Goal: Task Accomplishment & Management: Complete application form

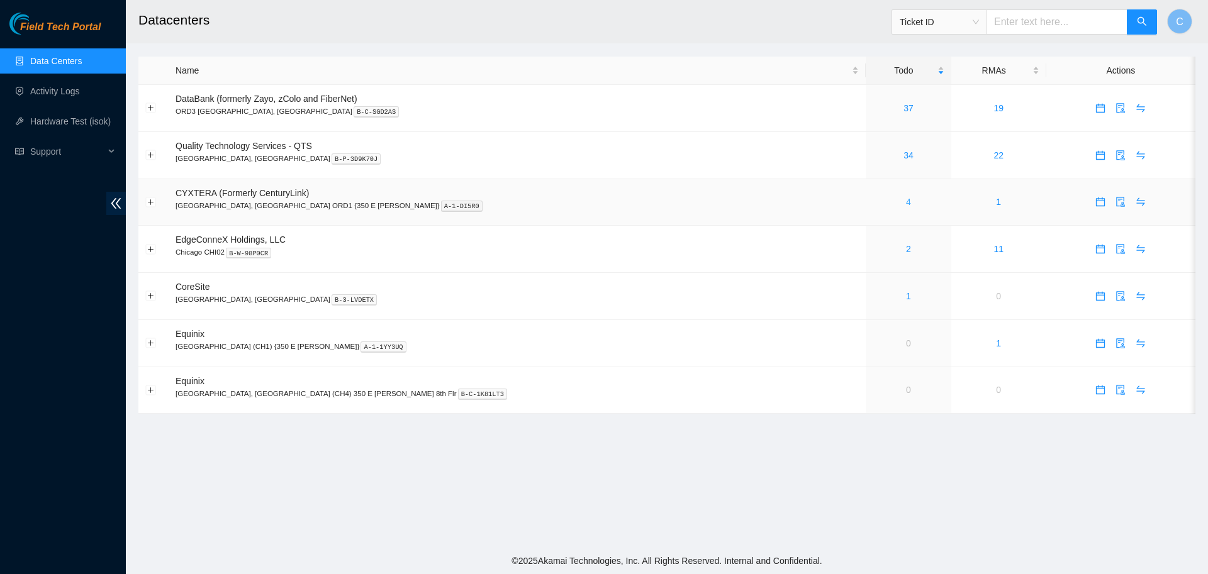
click at [906, 203] on link "4" at bounding box center [908, 202] width 5 height 10
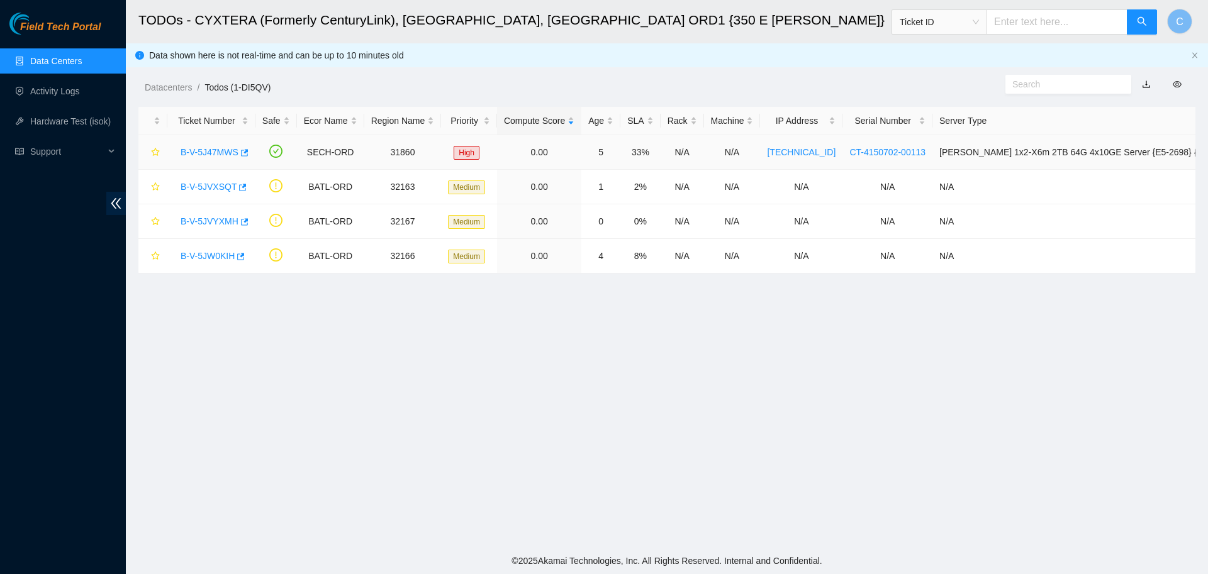
click at [209, 154] on link "B-V-5J47MWS" at bounding box center [210, 152] width 58 height 10
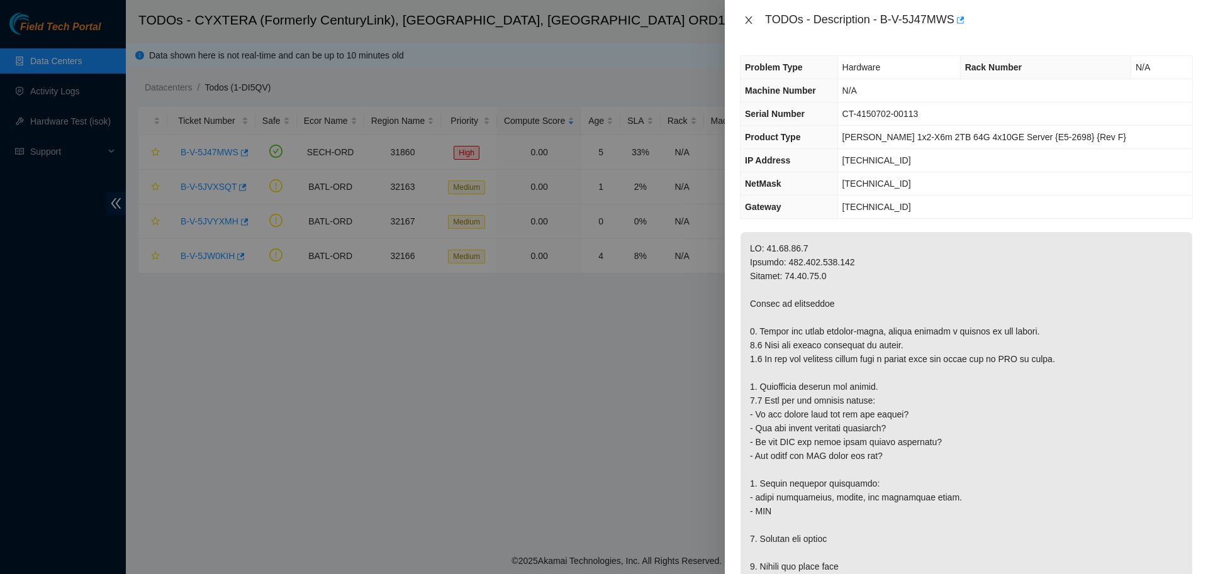
click at [746, 21] on icon "close" at bounding box center [748, 20] width 7 height 8
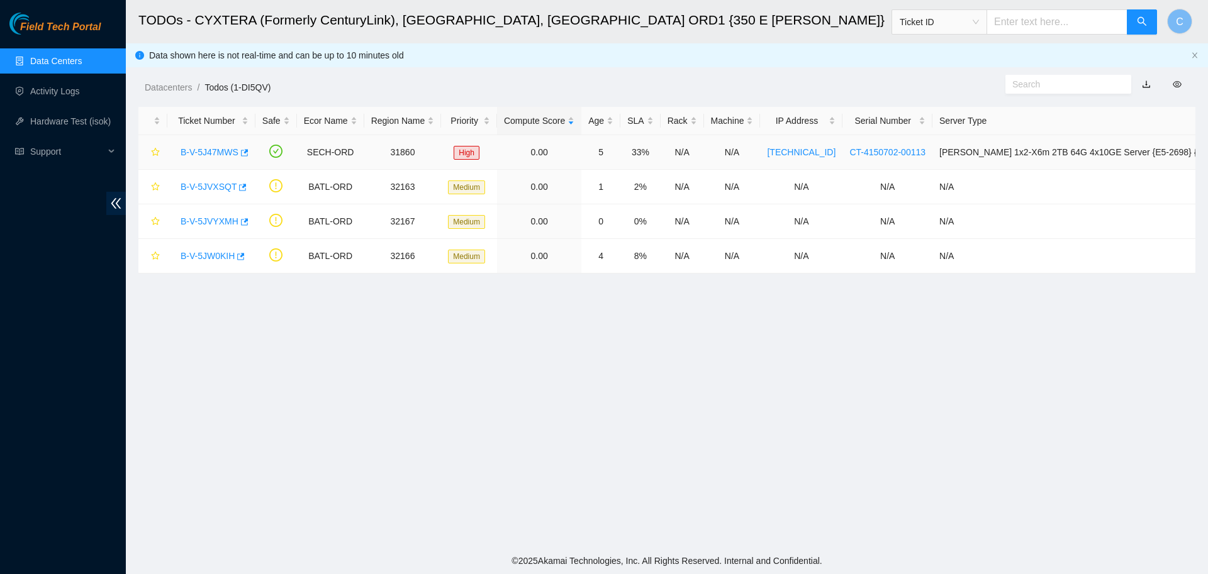
click at [206, 154] on link "B-V-5J47MWS" at bounding box center [210, 152] width 58 height 10
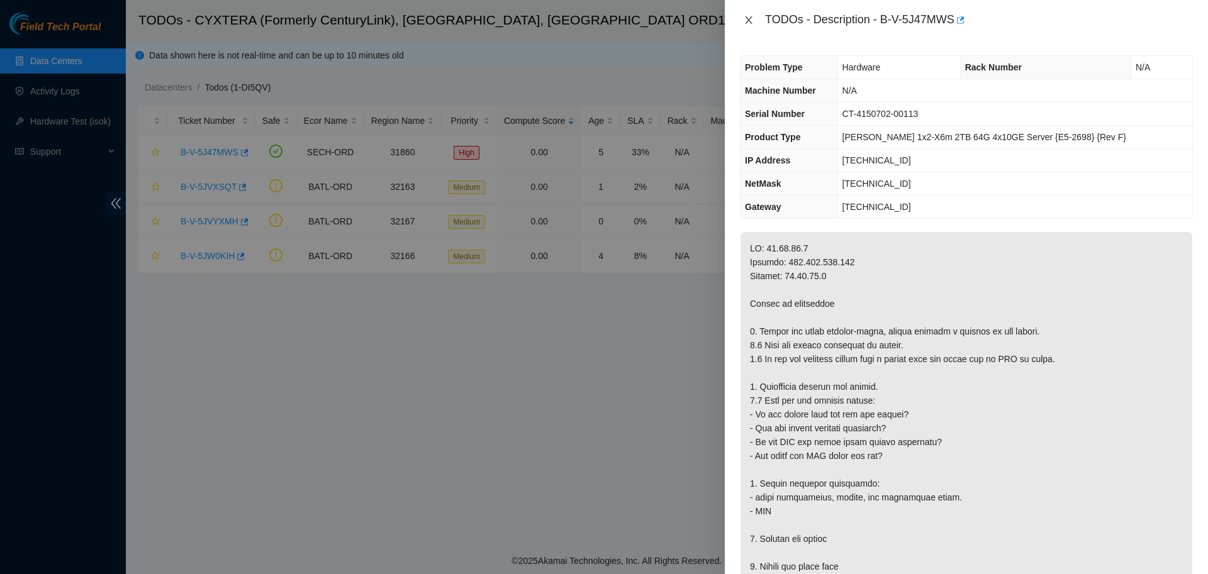
click at [747, 17] on icon "close" at bounding box center [749, 20] width 10 height 10
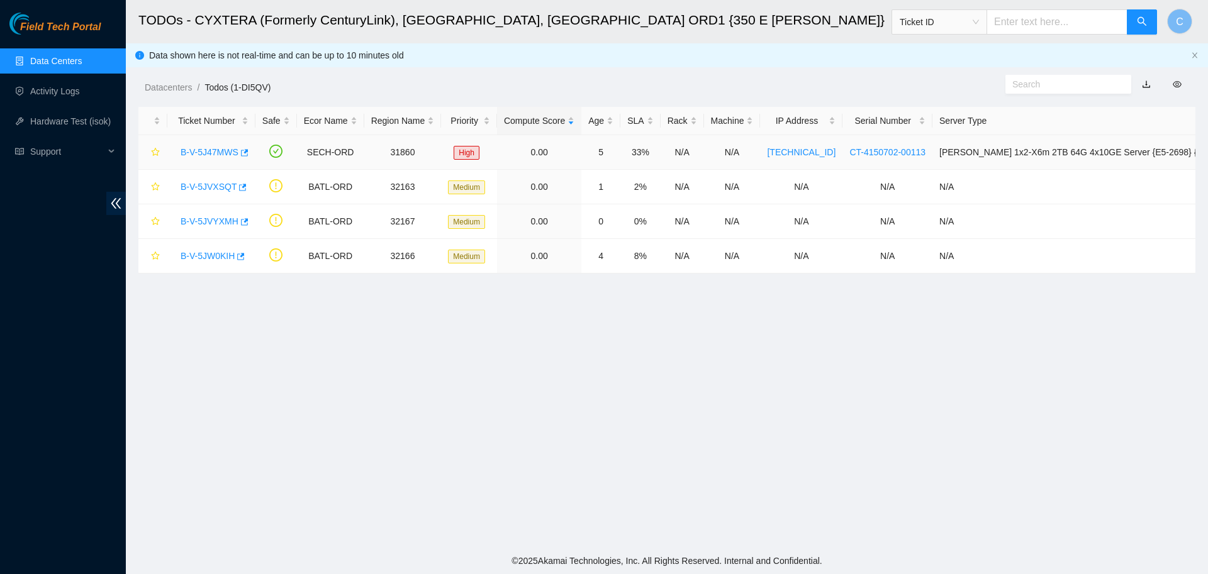
click at [211, 154] on link "B-V-5J47MWS" at bounding box center [210, 152] width 58 height 10
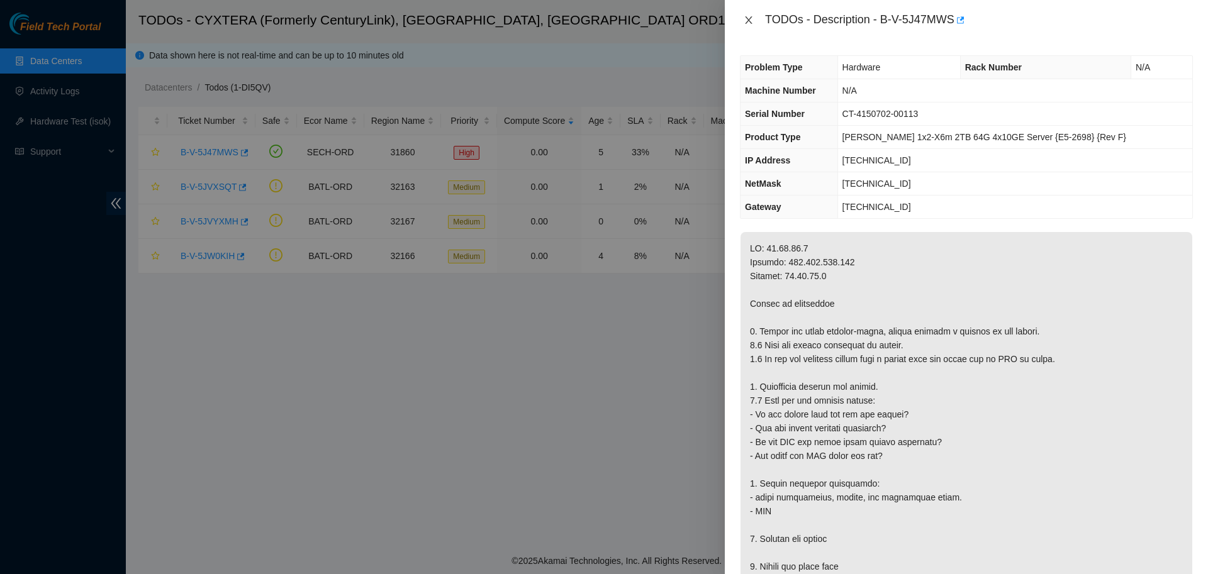
click at [750, 23] on icon "close" at bounding box center [748, 20] width 7 height 8
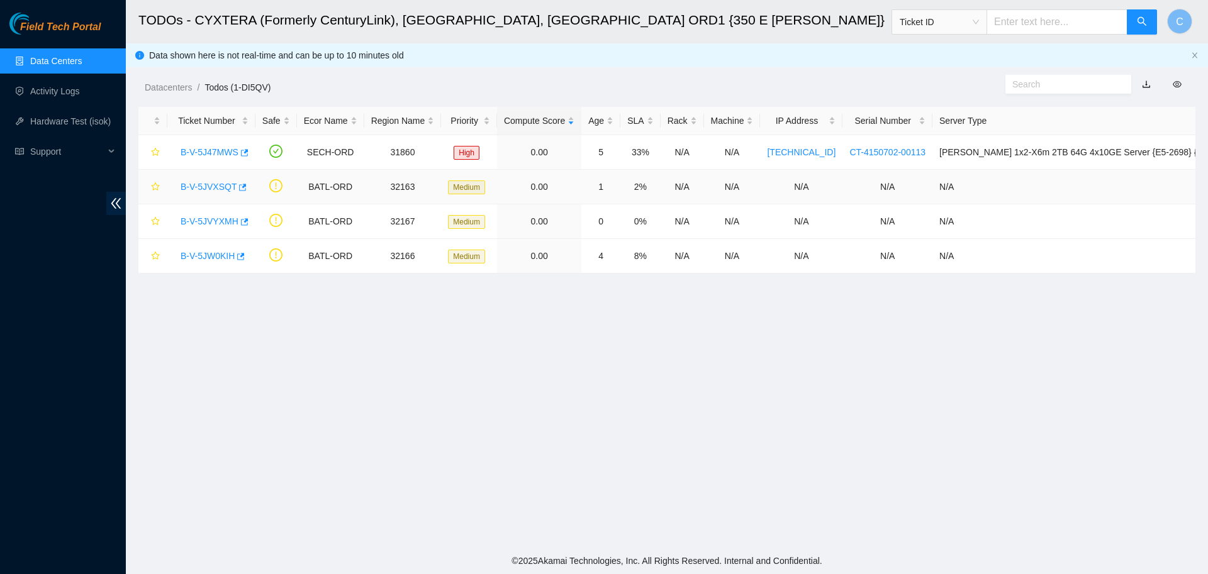
click at [211, 188] on link "B-V-5JVXSQT" at bounding box center [209, 187] width 56 height 10
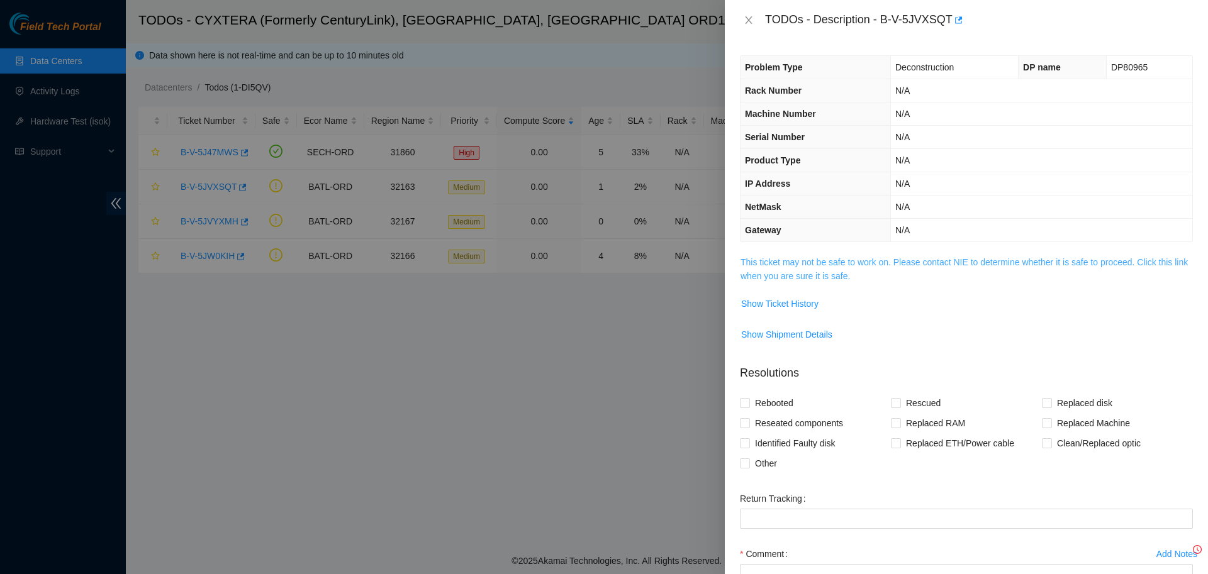
click at [787, 265] on link "This ticket may not be safe to work on. Please contact NIE to determine whether…" at bounding box center [964, 269] width 447 height 24
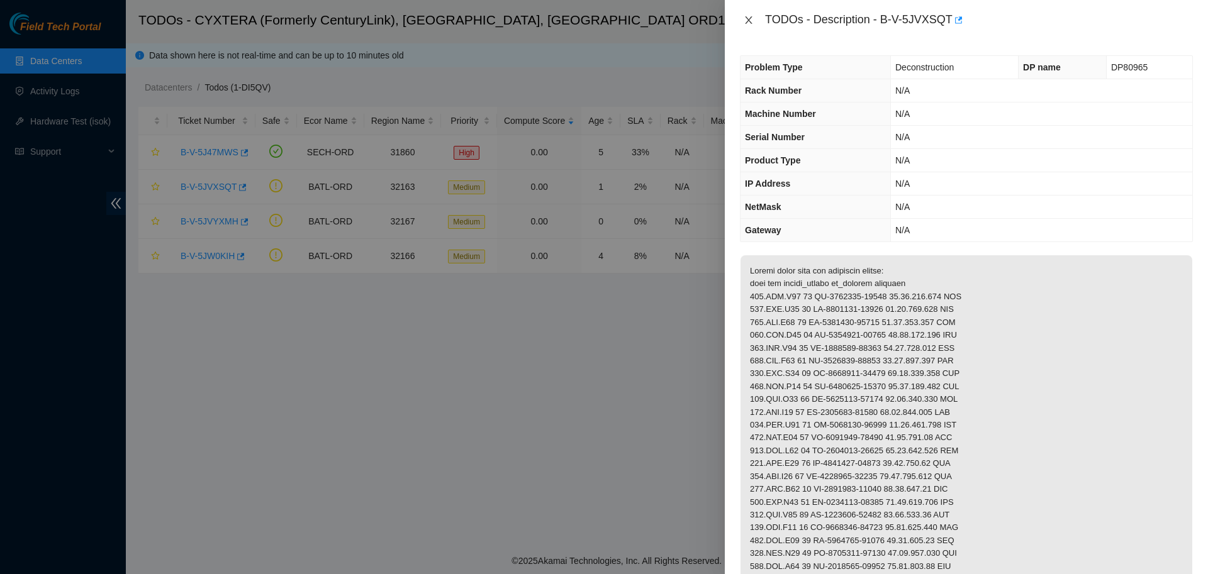
click at [748, 20] on icon "close" at bounding box center [748, 20] width 7 height 8
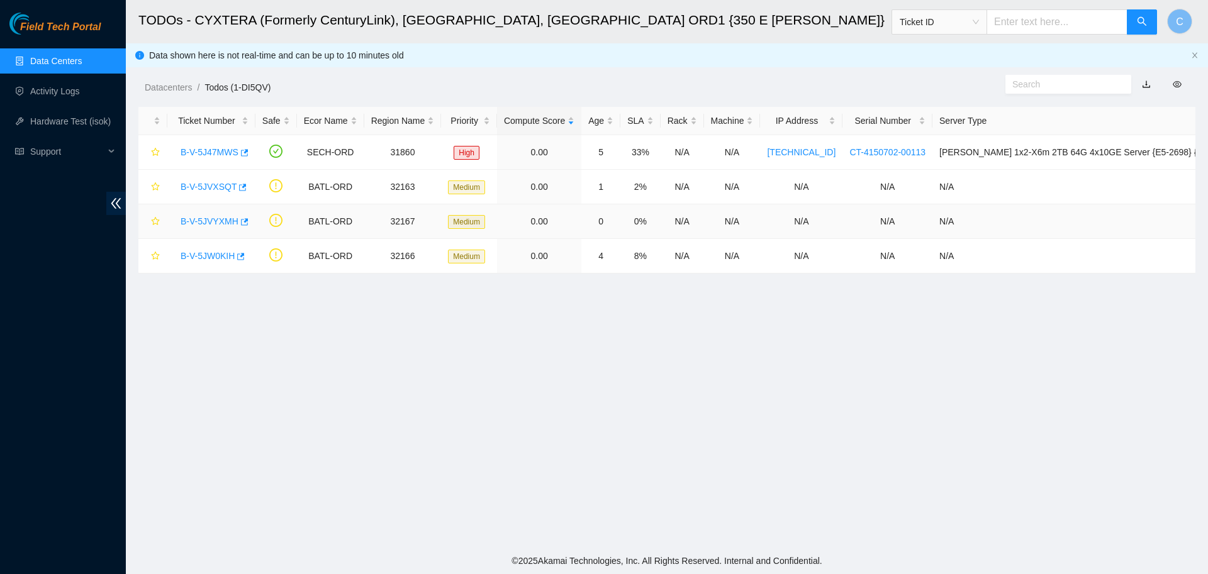
click at [216, 219] on link "B-V-5JVYXMH" at bounding box center [210, 221] width 58 height 10
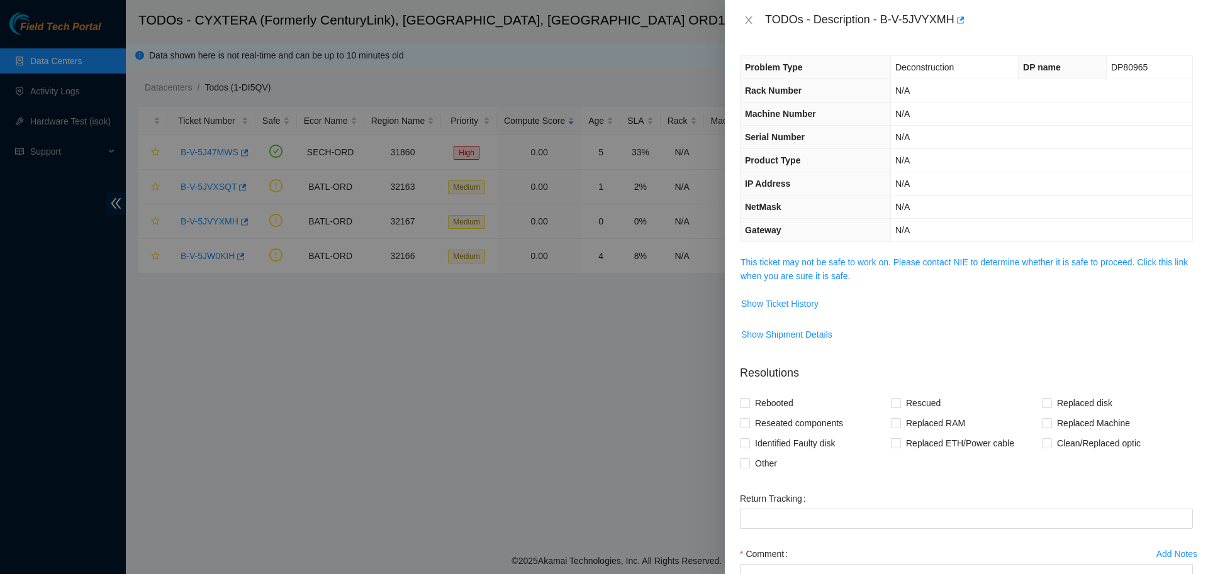
click at [799, 269] on span "This ticket may not be safe to work on. Please contact NIE to determine whether…" at bounding box center [967, 269] width 452 height 28
click at [809, 266] on link "This ticket may not be safe to work on. Please contact NIE to determine whether…" at bounding box center [964, 269] width 447 height 24
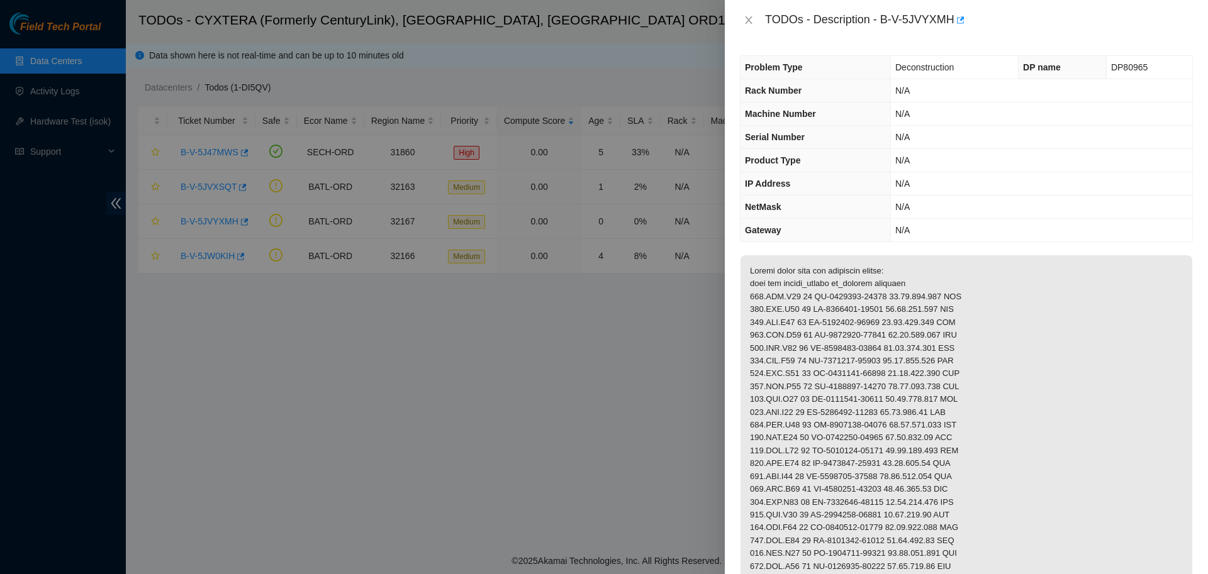
click at [751, 26] on div "TODOs - Description - B-V-5JVYXMH" at bounding box center [966, 20] width 453 height 20
click at [746, 26] on button "Close" at bounding box center [749, 20] width 18 height 12
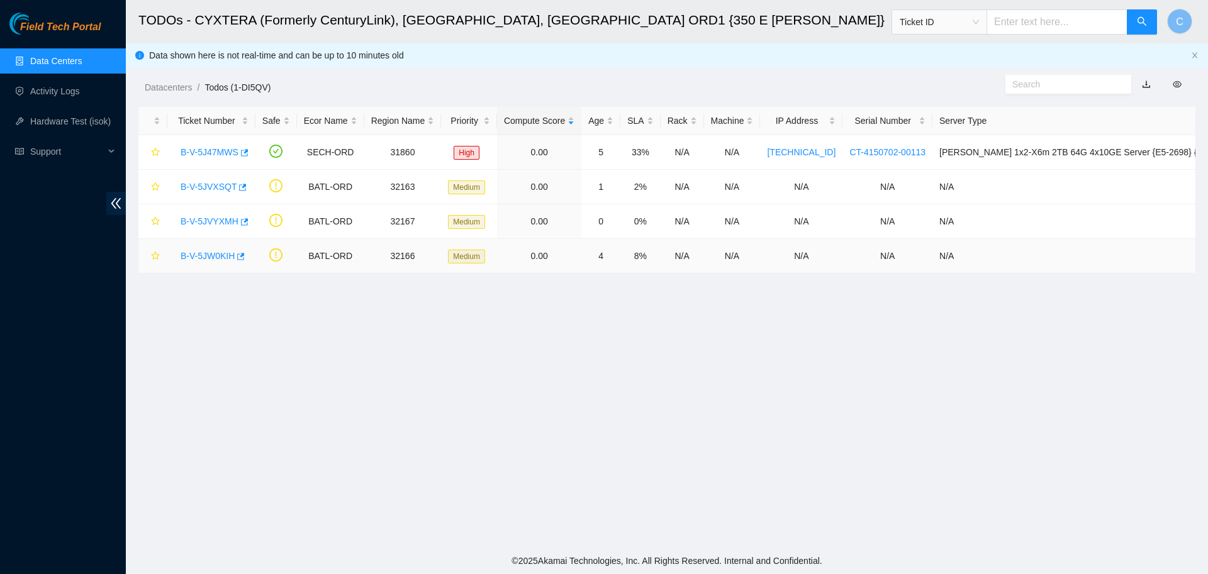
click at [217, 260] on link "B-V-5JW0KIH" at bounding box center [208, 256] width 54 height 10
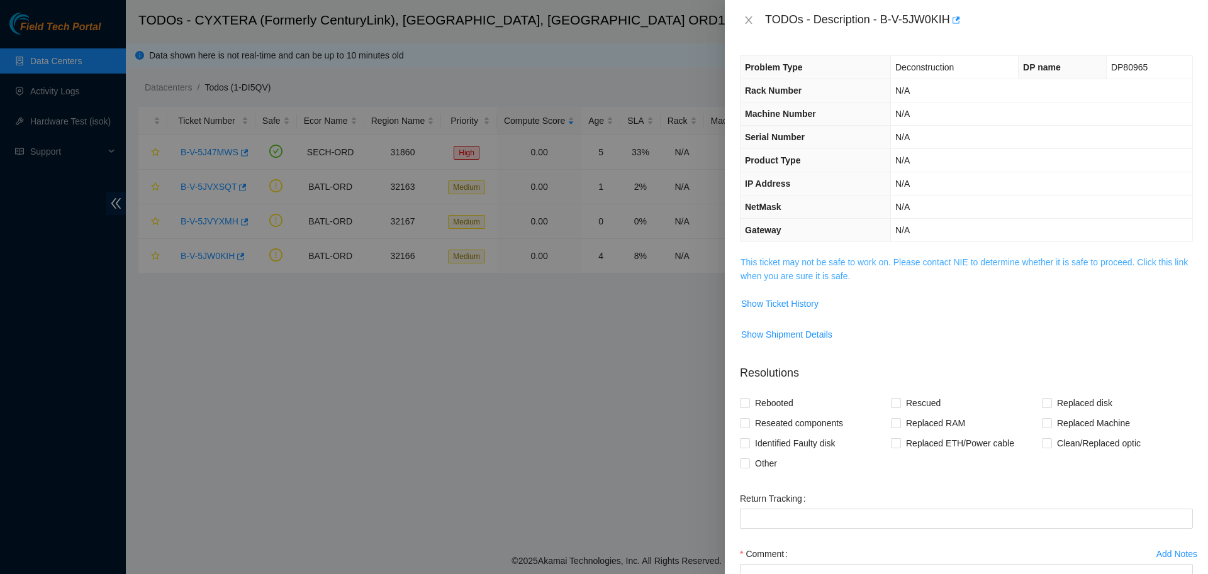
click at [807, 262] on link "This ticket may not be safe to work on. Please contact NIE to determine whether…" at bounding box center [964, 269] width 447 height 24
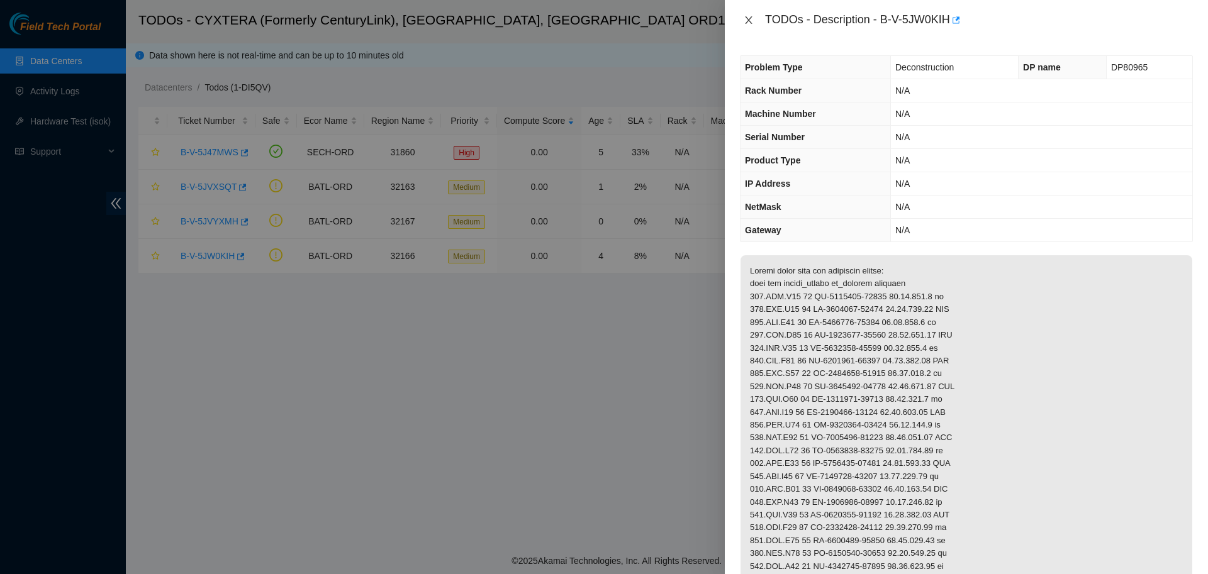
click at [749, 18] on icon "close" at bounding box center [748, 20] width 7 height 8
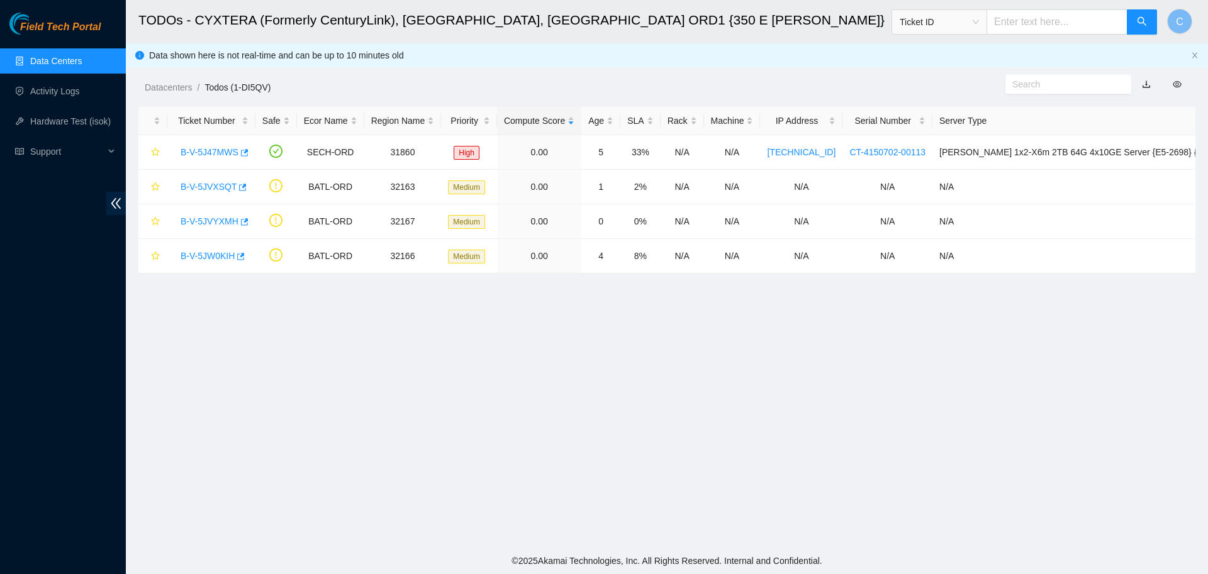
click at [65, 60] on link "Data Centers" at bounding box center [56, 61] width 52 height 10
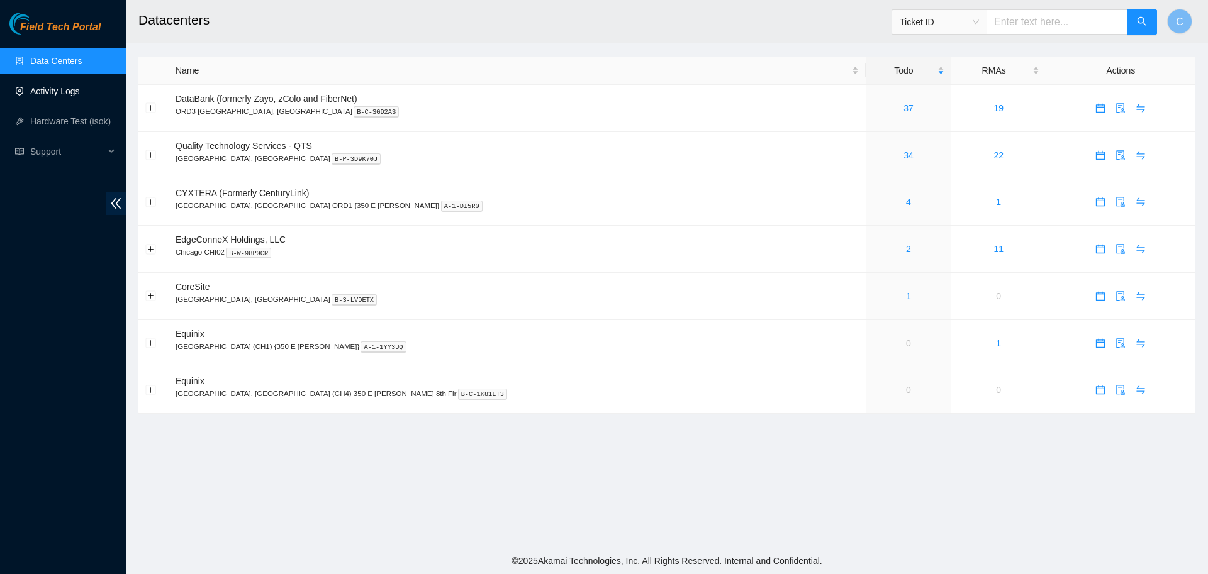
click at [80, 87] on link "Activity Logs" at bounding box center [55, 91] width 50 height 10
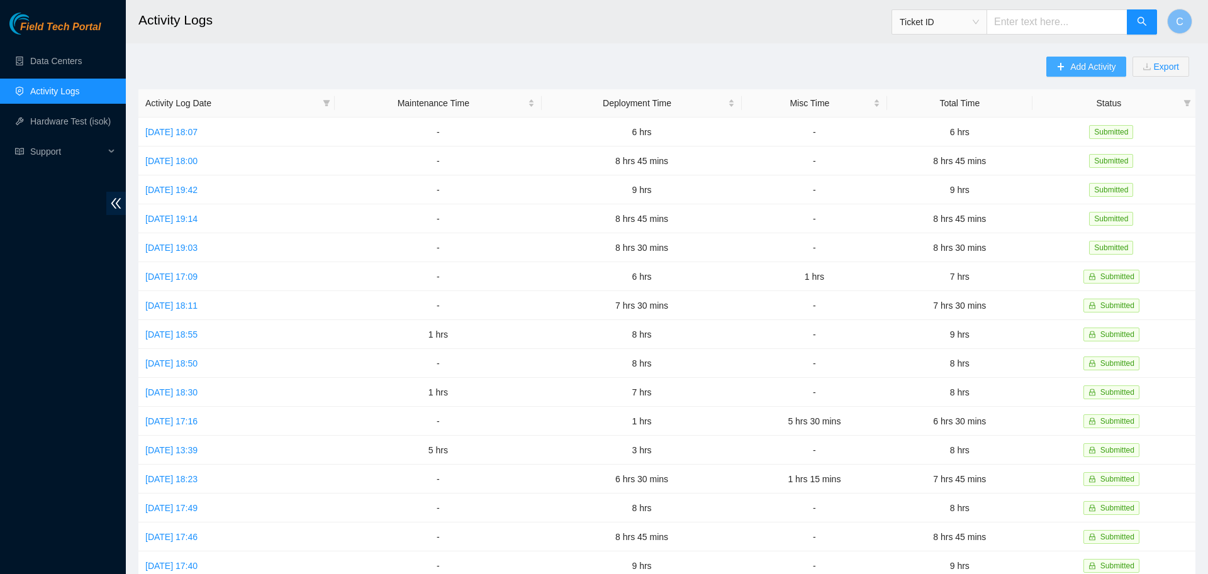
click at [1073, 68] on span "Add Activity" at bounding box center [1092, 67] width 45 height 14
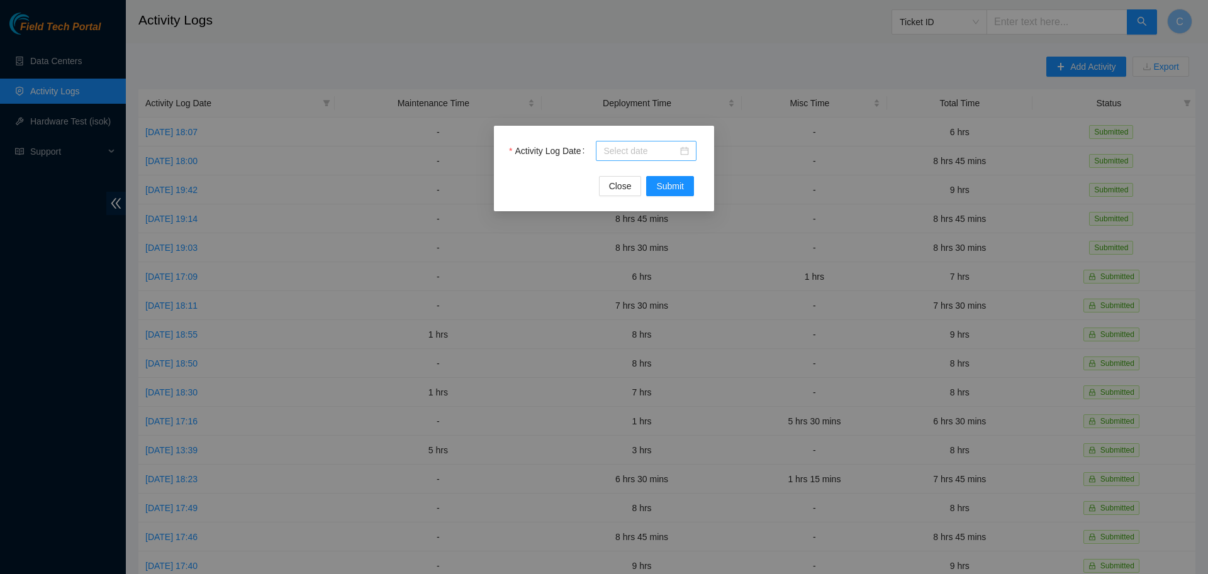
click at [665, 145] on input "Activity Log Date" at bounding box center [640, 151] width 74 height 14
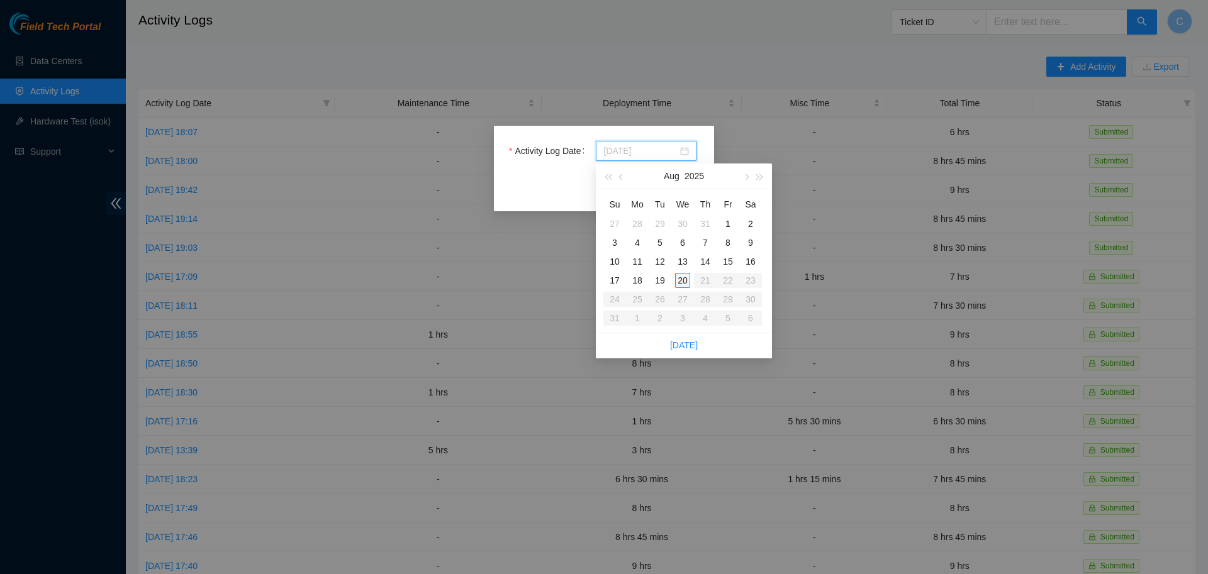
type input "[DATE]"
click at [686, 285] on div "20" at bounding box center [682, 280] width 15 height 15
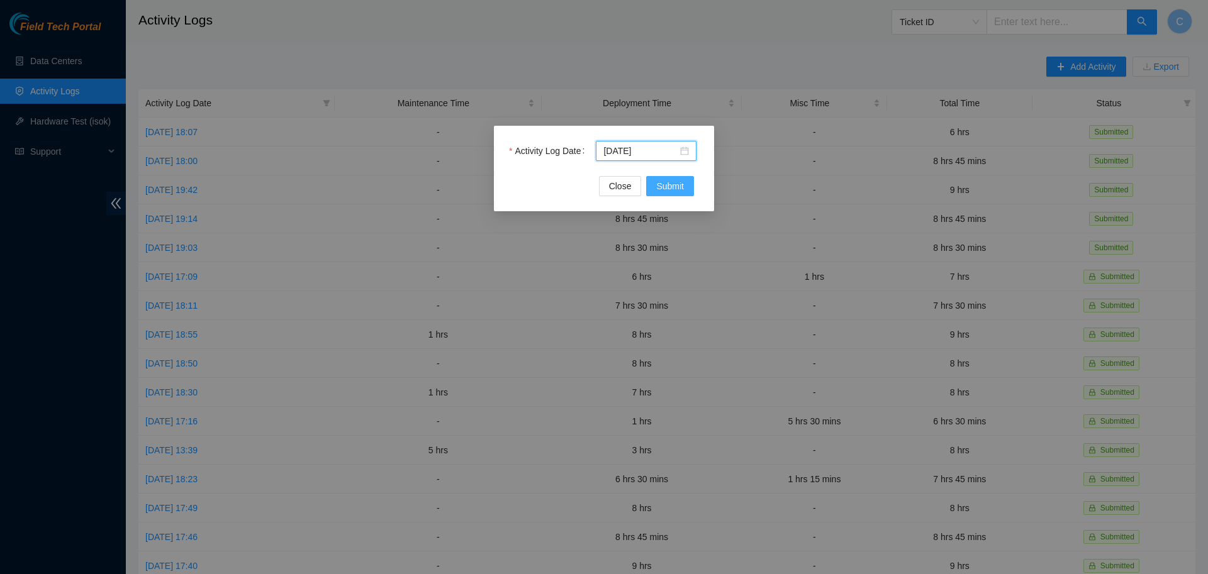
click at [675, 187] on span "Submit" at bounding box center [670, 186] width 28 height 14
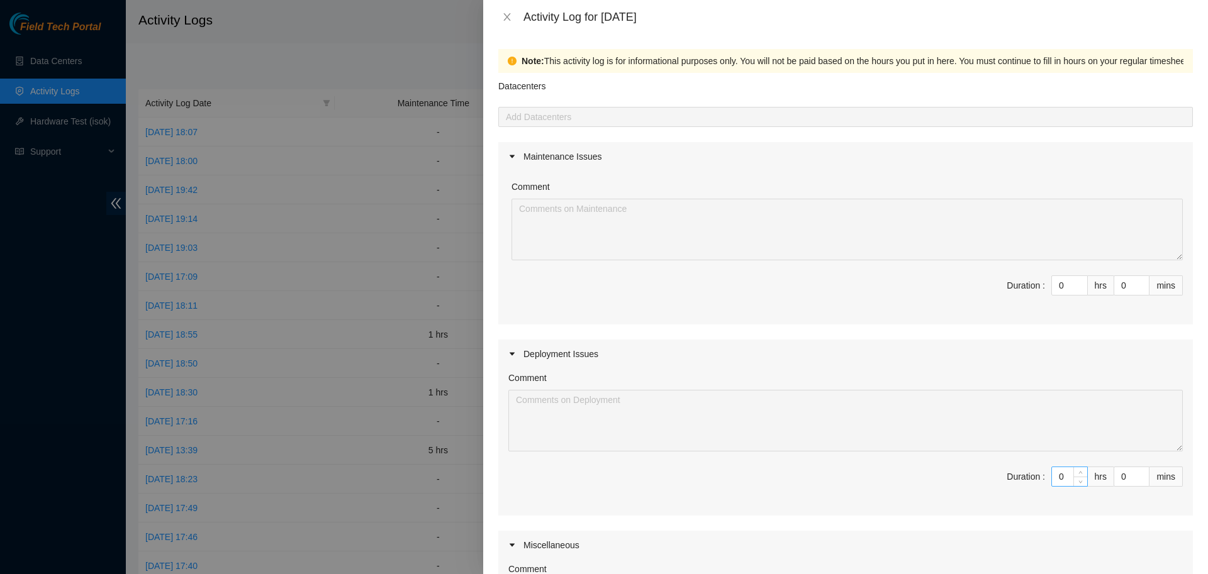
click at [1065, 476] on input "0" at bounding box center [1069, 477] width 35 height 19
type input "8"
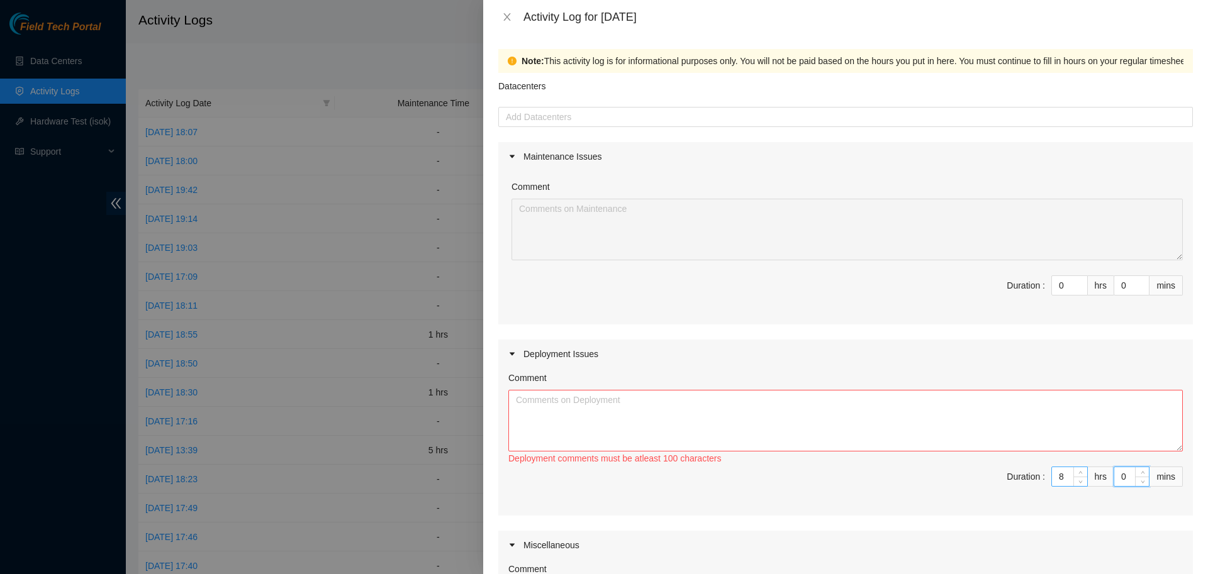
type input "3"
type input "30"
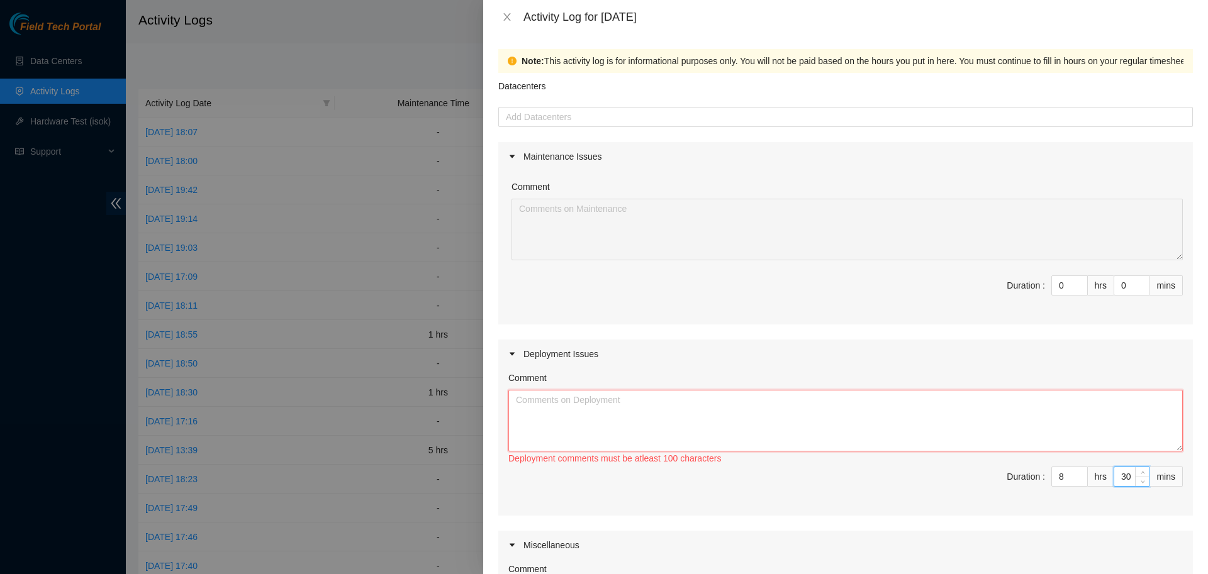
click at [733, 423] on textarea "Comment" at bounding box center [845, 421] width 675 height 62
type textarea "D"
type textarea "c"
paste textarea "IY169 DP79608 IY168 DP79607 IY167 DP79605 IY166 DP79604 IY159 DP77230 IY157 DP7…"
click at [591, 397] on textarea "IY169 DP79608 IY168 DP79607 IY167 DP79605 IY166 DP79604 IY159 DP77230 IY157 DP7…" at bounding box center [845, 421] width 675 height 62
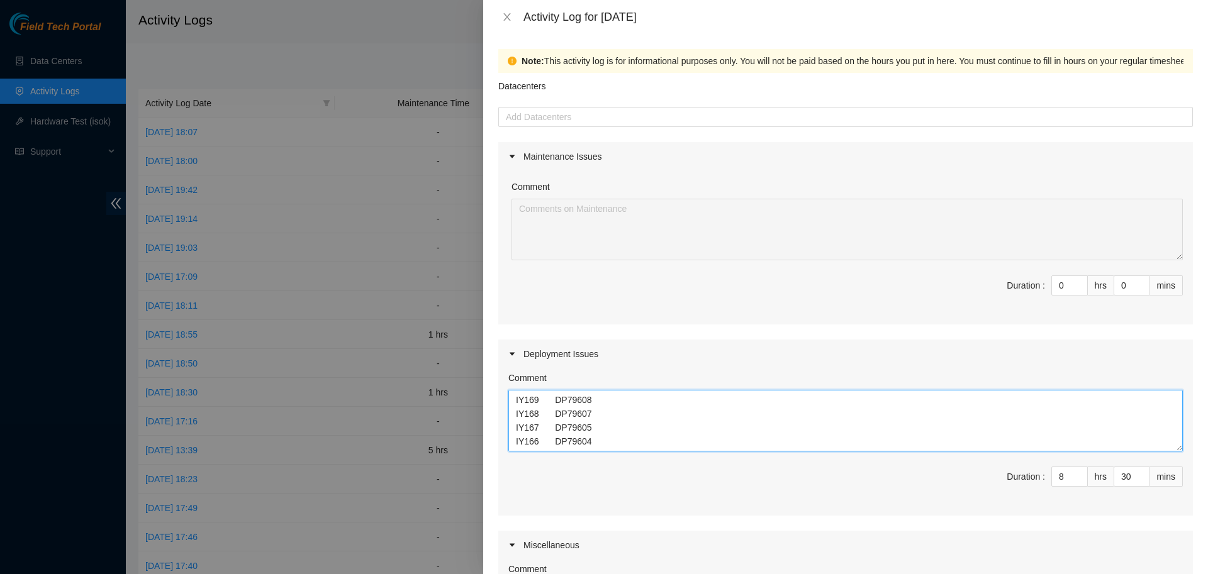
scroll to position [208, 0]
click at [616, 430] on textarea "IY169 DP79608 IY168 DP79607 IY167 DP79605 IY166 DP79604 IY159 DP77230 IY157 DP7…" at bounding box center [845, 421] width 675 height 62
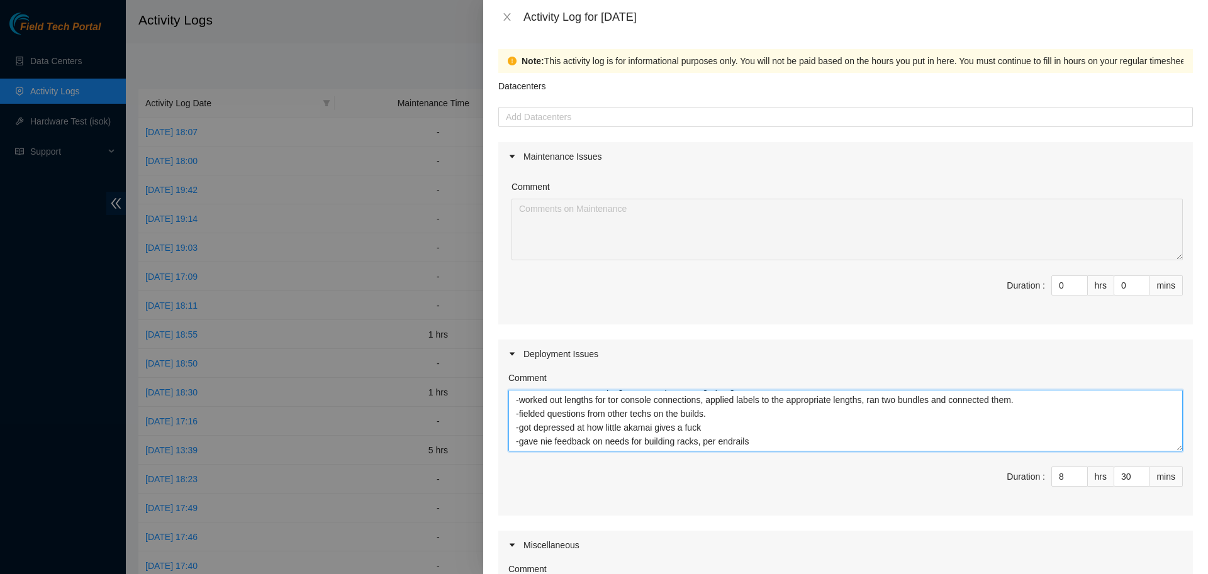
scroll to position [269, 0]
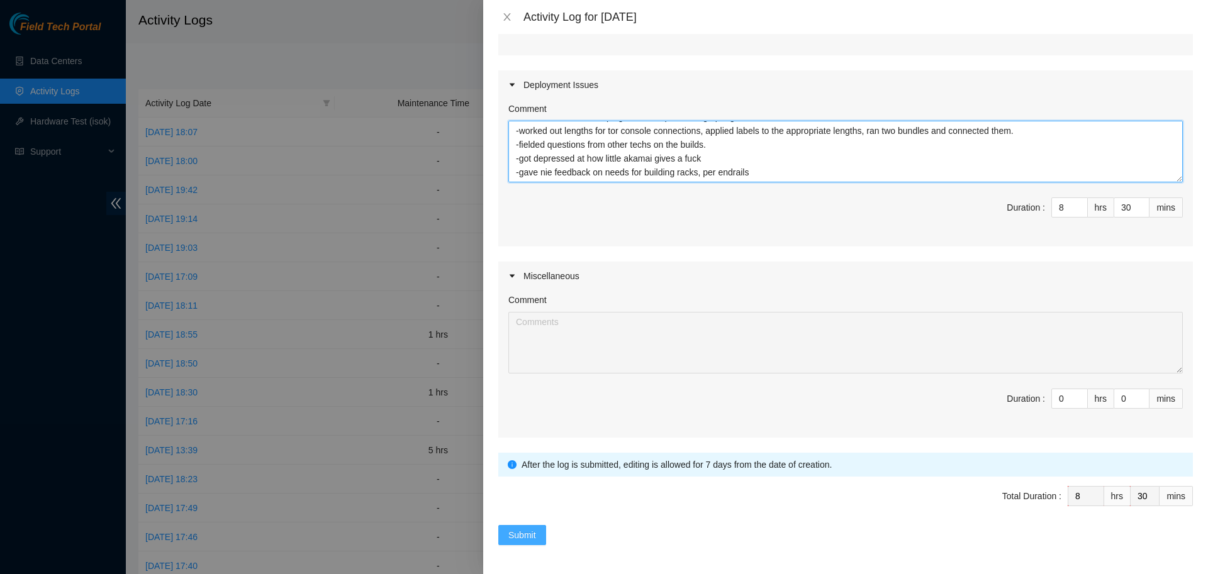
type textarea "IY169 DP79608 IY168 DP79607 IY167 DP79605 IY166 DP79604 IY159 DP77230 IY157 DP7…"
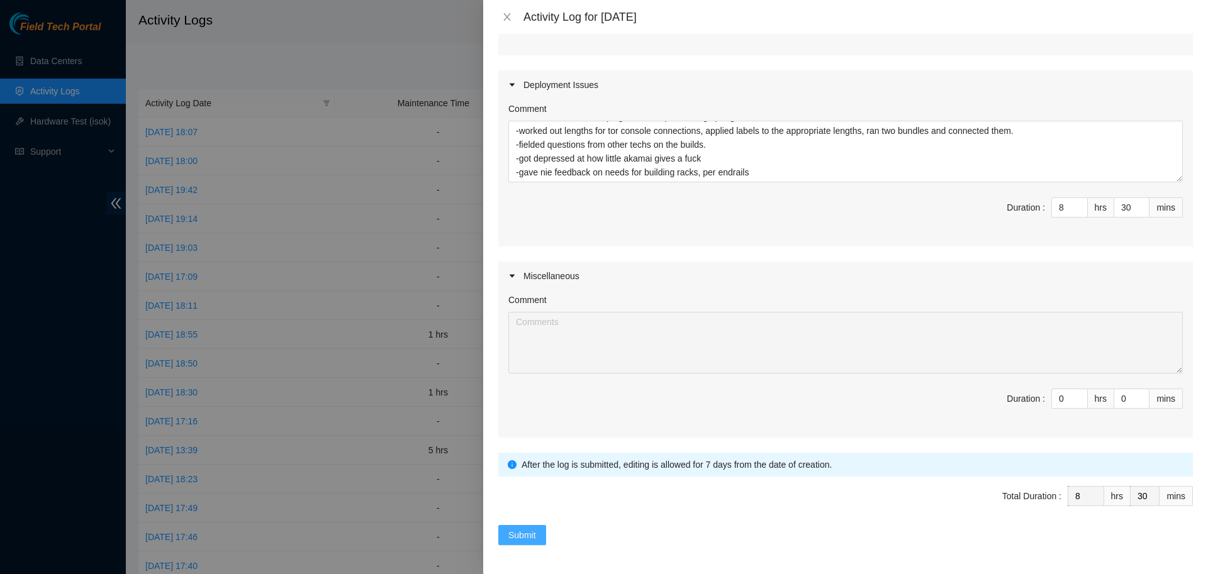
click at [514, 537] on span "Submit" at bounding box center [522, 536] width 28 height 14
